Goal: Information Seeking & Learning: Learn about a topic

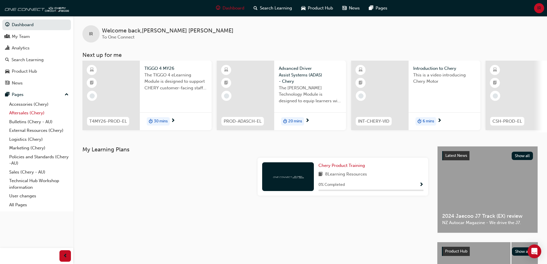
click at [36, 113] on link "Aftersales (Chery)" at bounding box center [39, 112] width 64 height 9
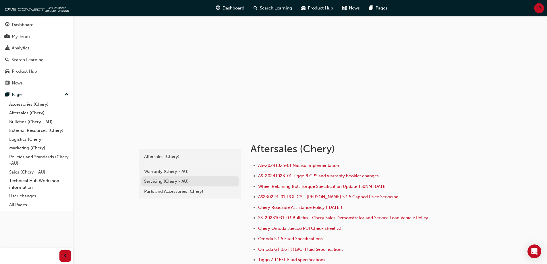
click at [188, 181] on div "Servicing (Chery - AU)" at bounding box center [190, 181] width 92 height 7
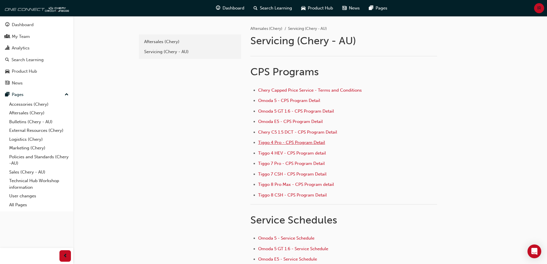
click at [292, 144] on span "Tiggo 4 Pro - CPS Program Detail" at bounding box center [291, 142] width 67 height 5
click at [300, 143] on span "Tiggo 4 Pro - CPS Program Detail" at bounding box center [291, 142] width 67 height 5
